Goal: Complete application form

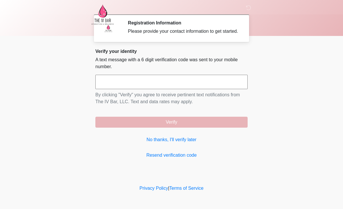
click at [187, 143] on link "No thanks, I'll verify later" at bounding box center [171, 139] width 152 height 7
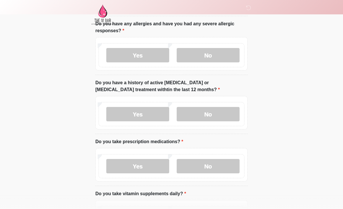
scroll to position [87, 0]
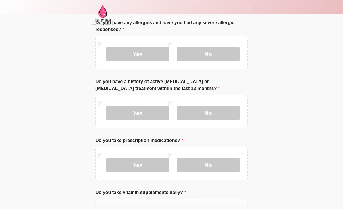
click at [147, 166] on label "Yes" at bounding box center [137, 165] width 63 height 14
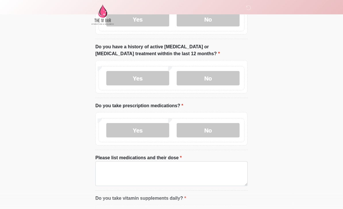
scroll to position [132, 0]
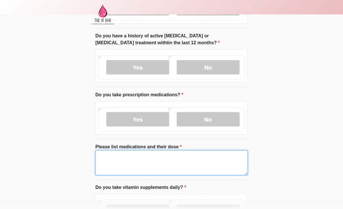
click at [166, 157] on textarea "Please list medications and their dose" at bounding box center [171, 162] width 152 height 25
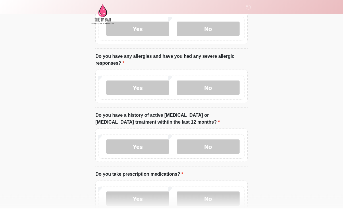
scroll to position [48, 0]
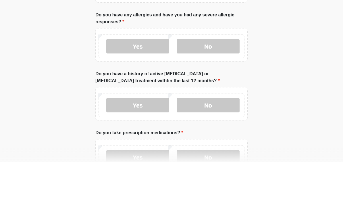
type textarea "*********"
click at [157, 86] on label "Yes" at bounding box center [137, 93] width 63 height 14
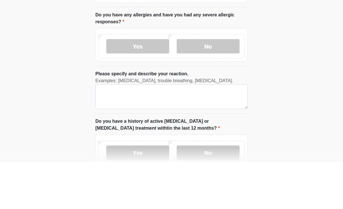
scroll to position [94, 0]
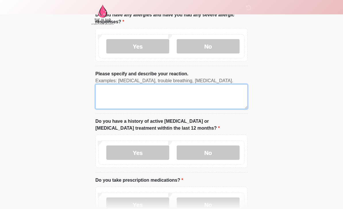
click at [176, 97] on textarea "Please specify and describe your reaction." at bounding box center [171, 96] width 152 height 25
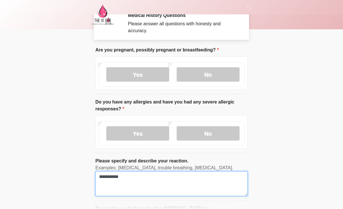
scroll to position [1, 0]
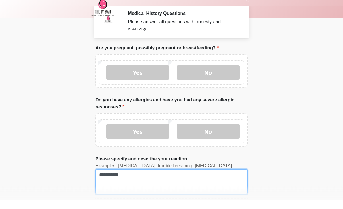
type textarea "**********"
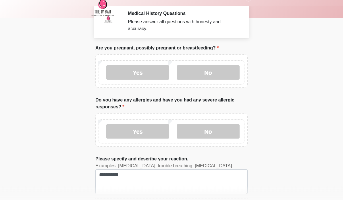
click at [217, 74] on label "No" at bounding box center [208, 81] width 63 height 14
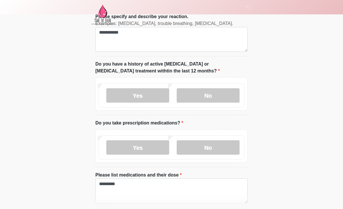
scroll to position [136, 0]
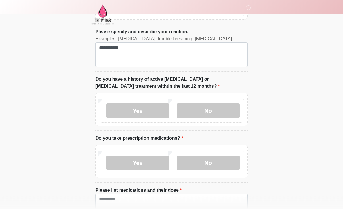
click at [207, 112] on label "No" at bounding box center [208, 111] width 63 height 14
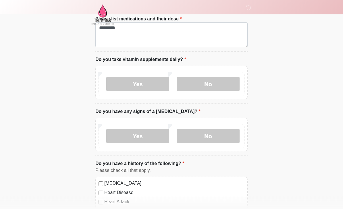
scroll to position [312, 0]
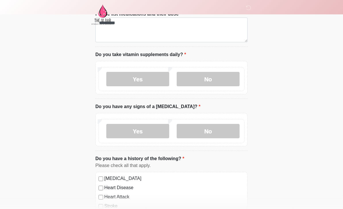
click at [120, 73] on label "Yes" at bounding box center [137, 79] width 63 height 14
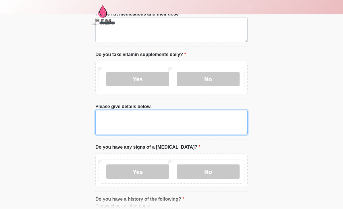
click at [113, 124] on textarea "Please give details below." at bounding box center [171, 122] width 152 height 25
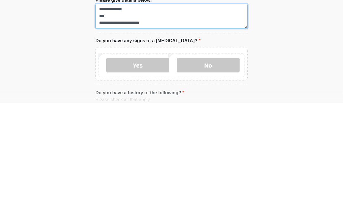
scroll to position [0, 0]
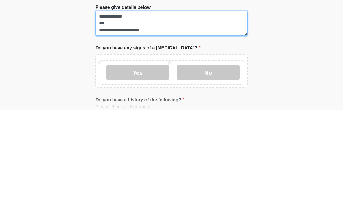
type textarea "**********"
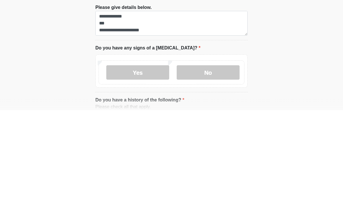
click at [219, 164] on label "No" at bounding box center [208, 171] width 63 height 14
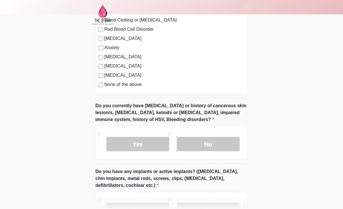
scroll to position [558, 0]
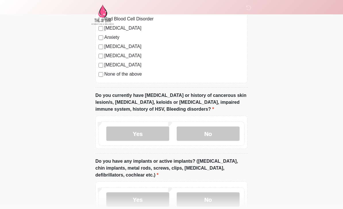
click at [223, 135] on label "No" at bounding box center [208, 133] width 63 height 14
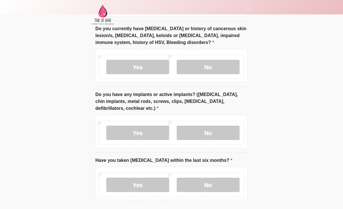
click at [220, 137] on label "No" at bounding box center [208, 133] width 63 height 14
click at [211, 188] on label "No" at bounding box center [208, 184] width 63 height 14
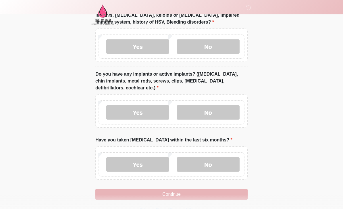
scroll to position [647, 0]
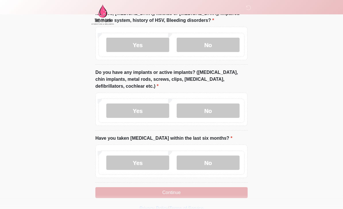
click at [203, 191] on button "Continue" at bounding box center [171, 192] width 152 height 11
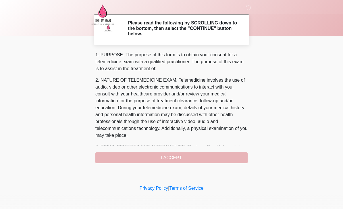
scroll to position [0, 0]
click at [158, 161] on button "I ACCEPT" at bounding box center [171, 157] width 152 height 11
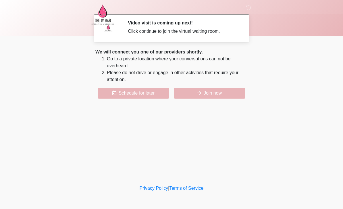
click at [202, 93] on button "Join now" at bounding box center [209, 93] width 71 height 11
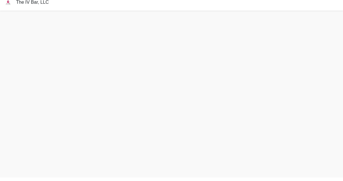
scroll to position [20, 0]
